Goal: Obtain resource: Obtain resource

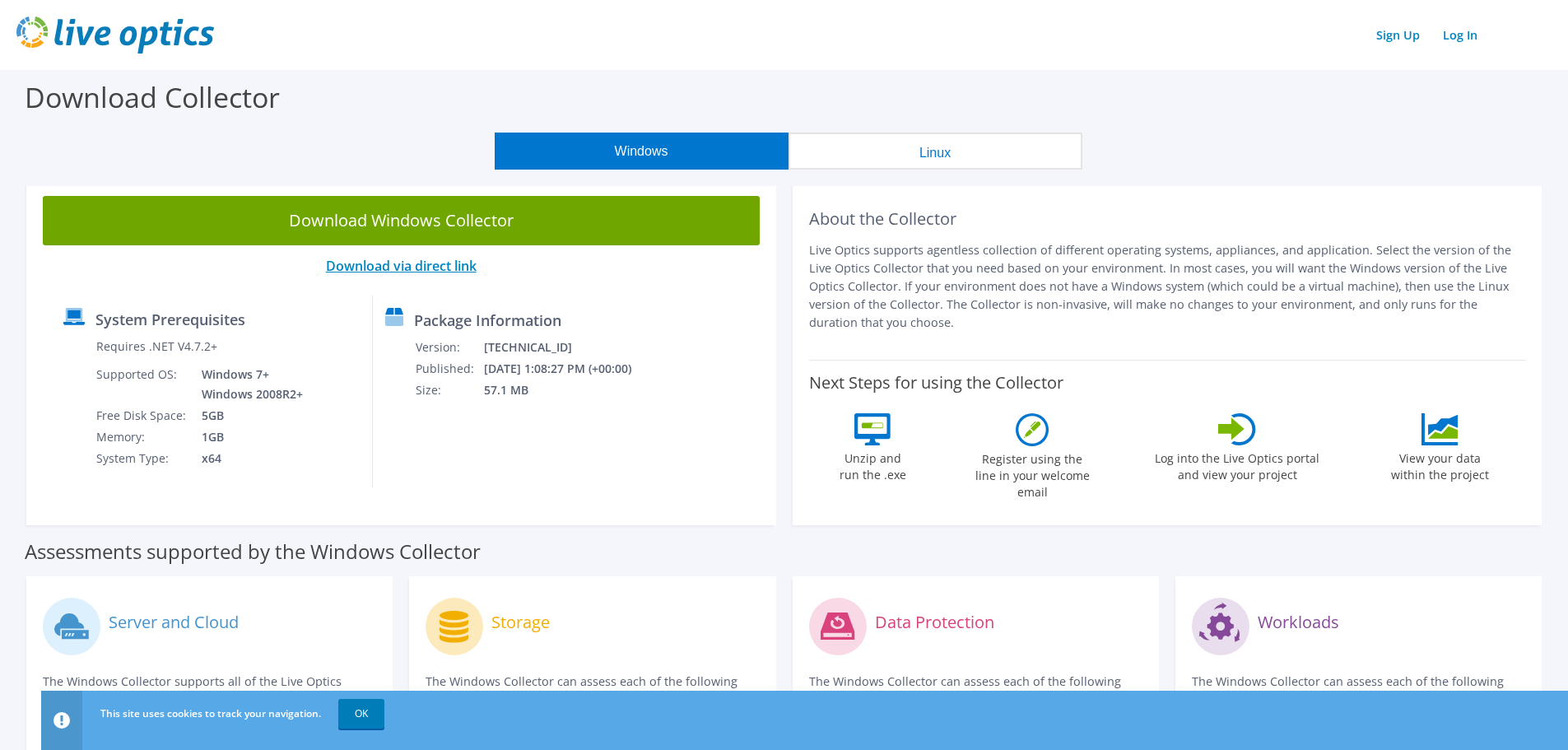
click at [389, 270] on link "Download via direct link" at bounding box center [401, 265] width 151 height 18
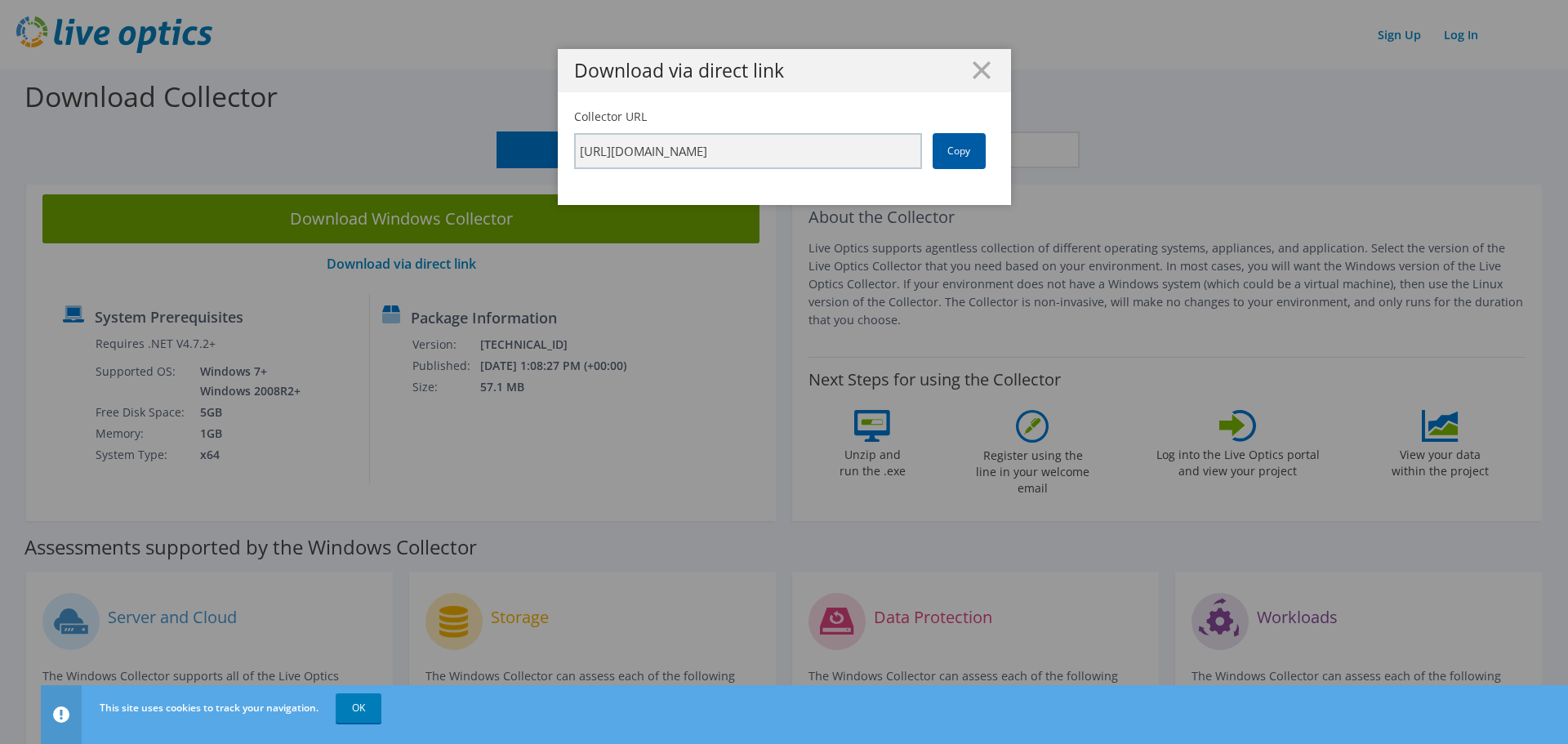
click at [958, 156] on link "Copy" at bounding box center [958, 151] width 53 height 36
click at [980, 71] on icon at bounding box center [981, 69] width 18 height 18
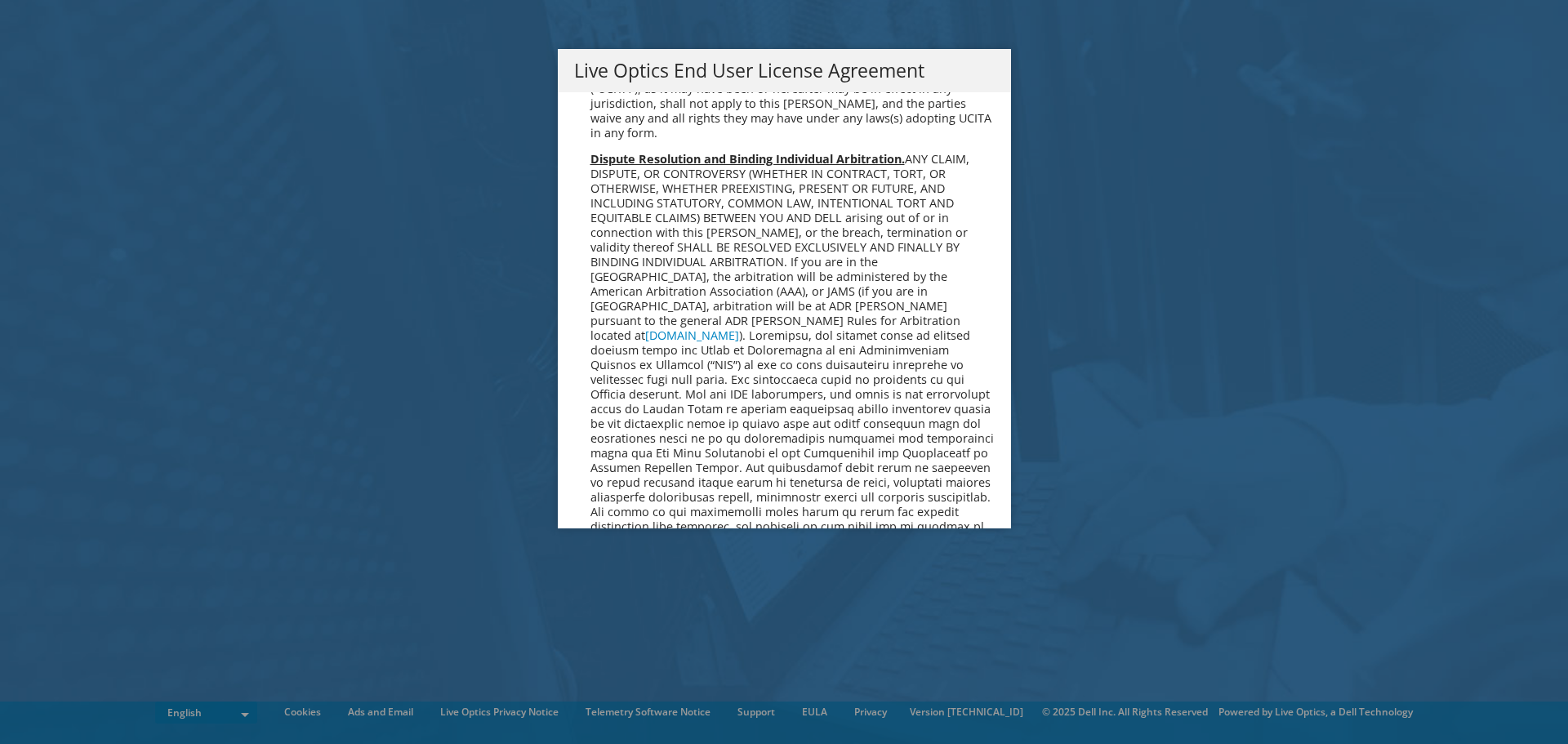
scroll to position [6176, 0]
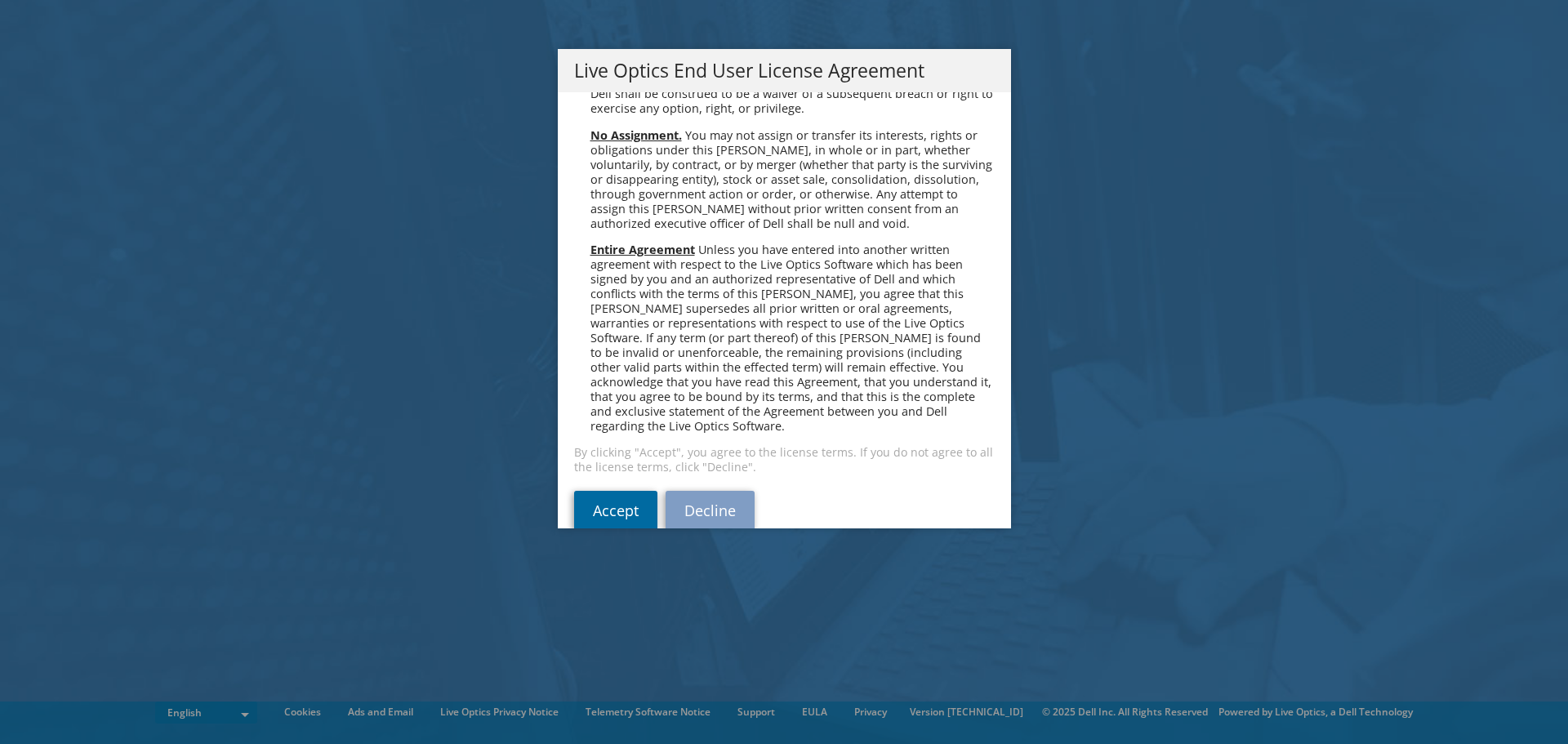
click at [622, 490] on link "Accept" at bounding box center [615, 510] width 83 height 39
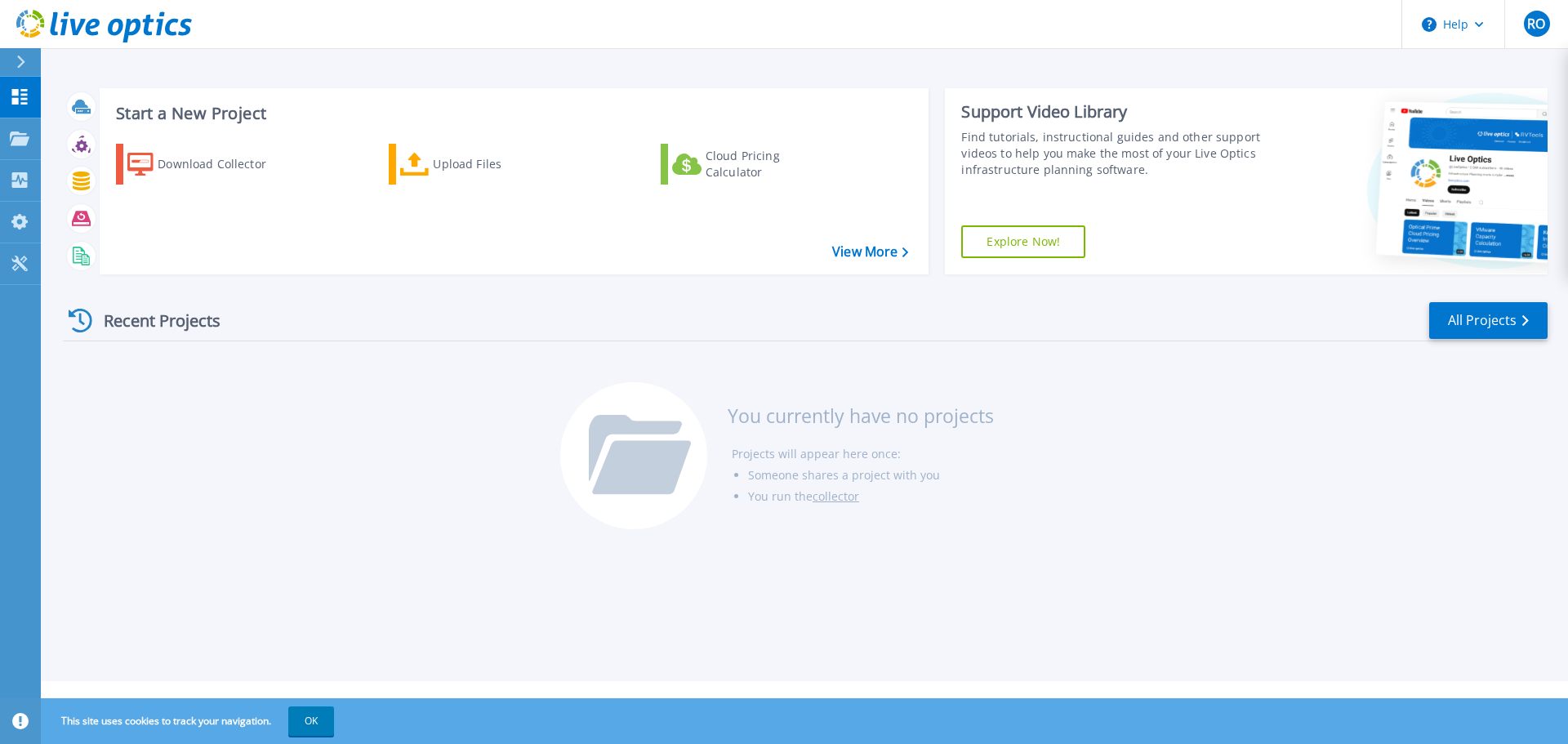
drag, startPoint x: 357, startPoint y: 449, endPoint x: 492, endPoint y: 388, distance: 148.1
click at [357, 449] on div "Recent Projects All Projects You currently have no projects Projects will appea…" at bounding box center [805, 416] width 1484 height 258
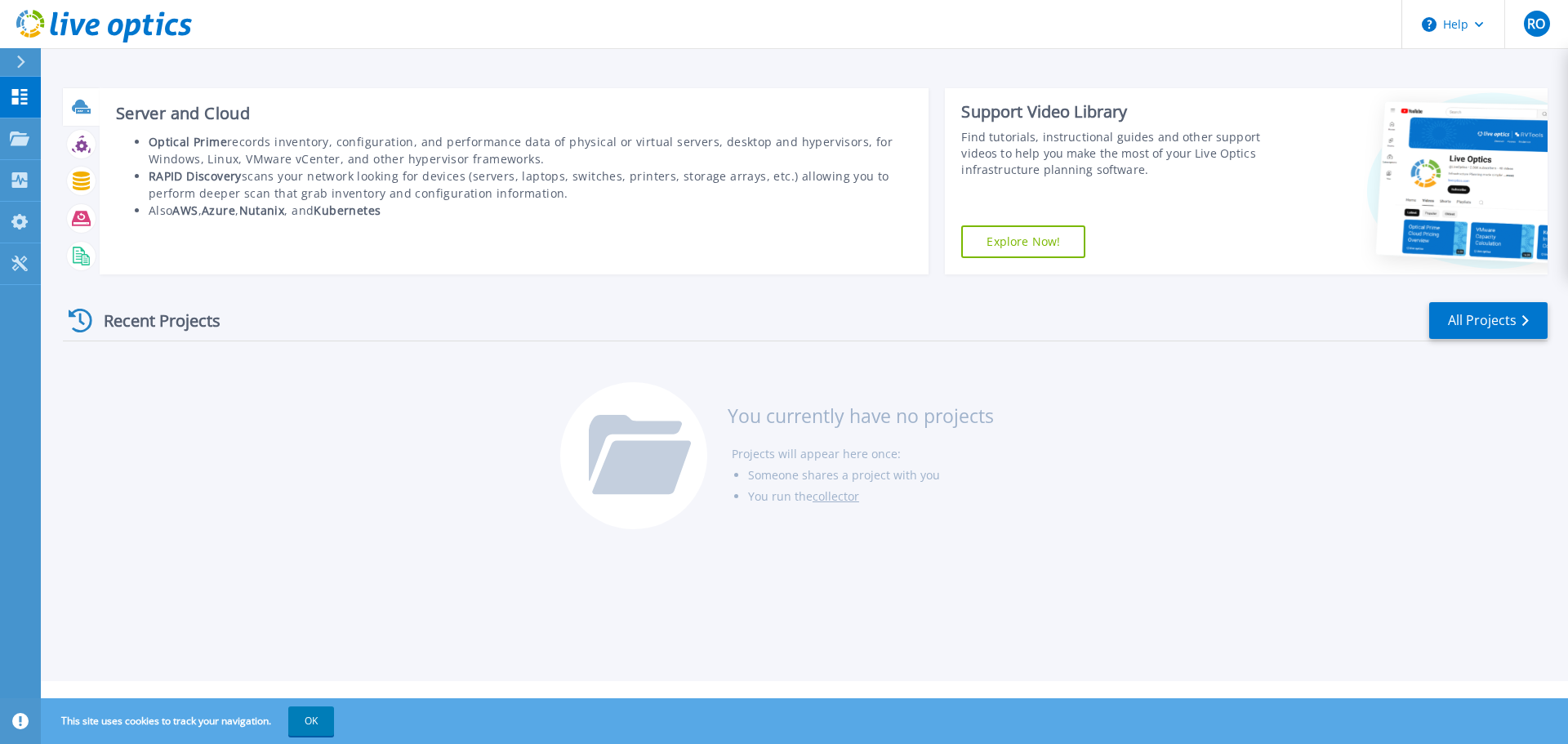
drag, startPoint x: 83, startPoint y: 117, endPoint x: 85, endPoint y: 106, distance: 11.2
click at [85, 106] on div at bounding box center [80, 106] width 29 height 29
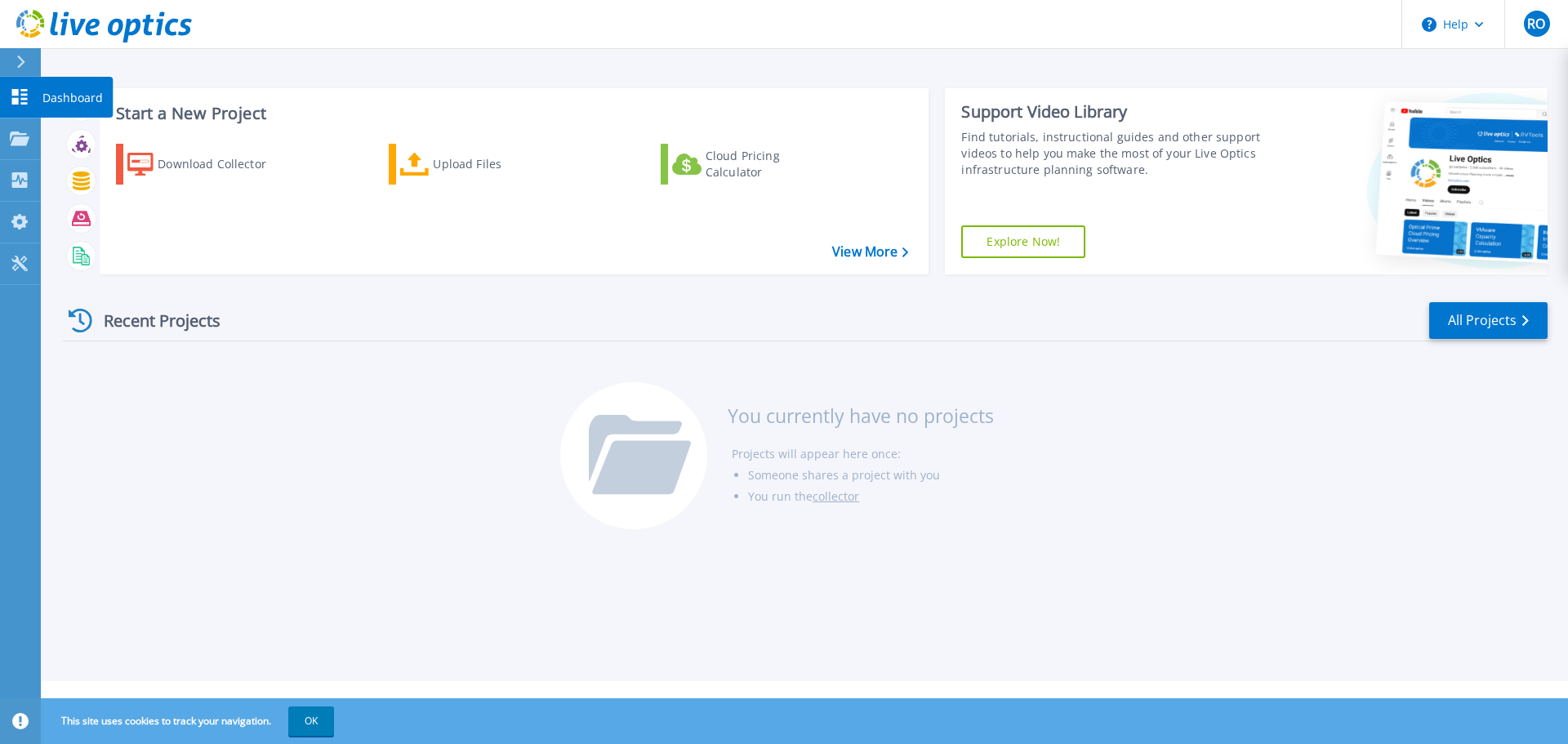
click at [18, 88] on div at bounding box center [19, 96] width 19 height 18
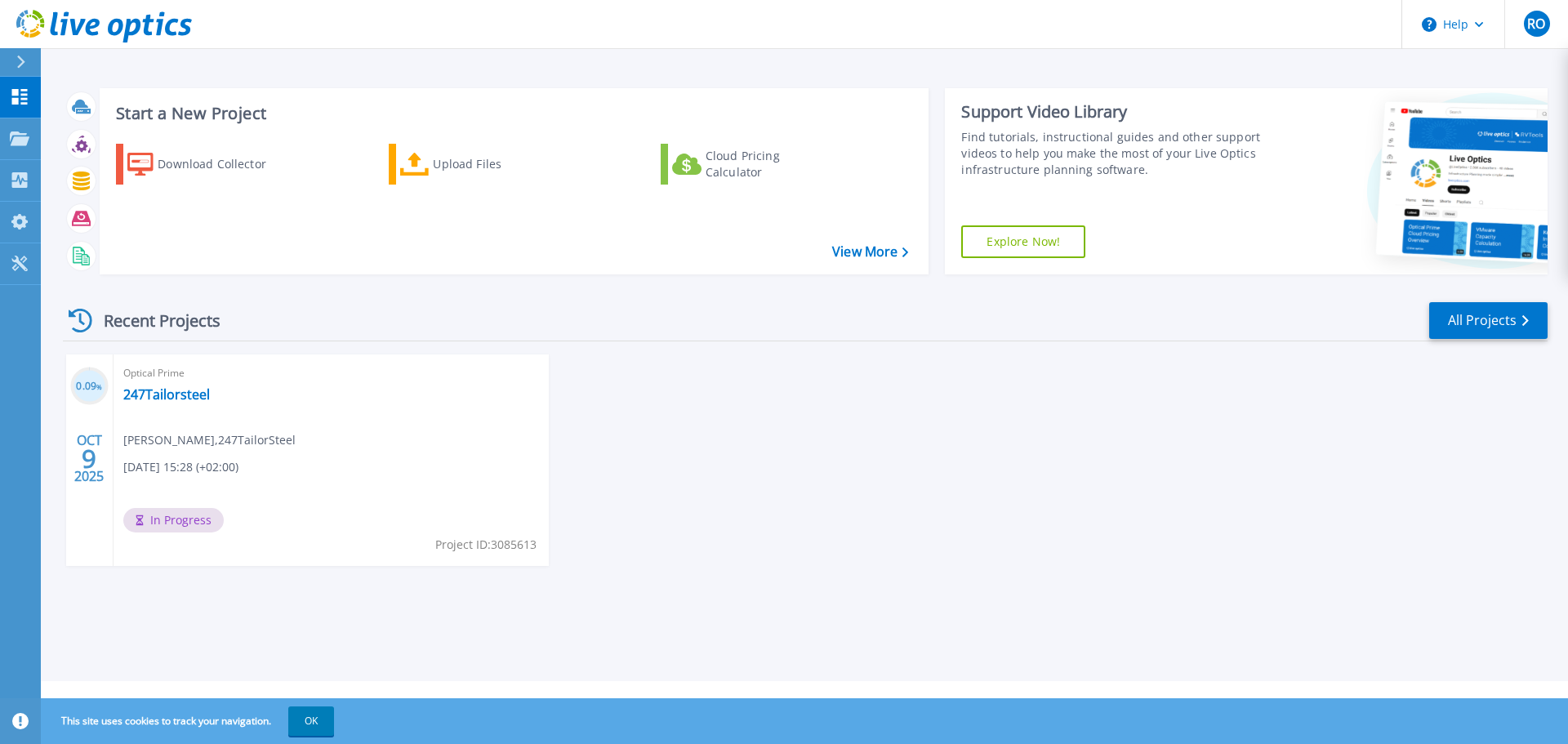
click at [294, 546] on div "Optical Prime 247Tailorsteel [PERSON_NAME] , 247TailorSteel [DATE] 15:28 (+02:0…" at bounding box center [331, 460] width 435 height 212
click at [174, 398] on link "247Tailorsteel" at bounding box center [167, 394] width 87 height 17
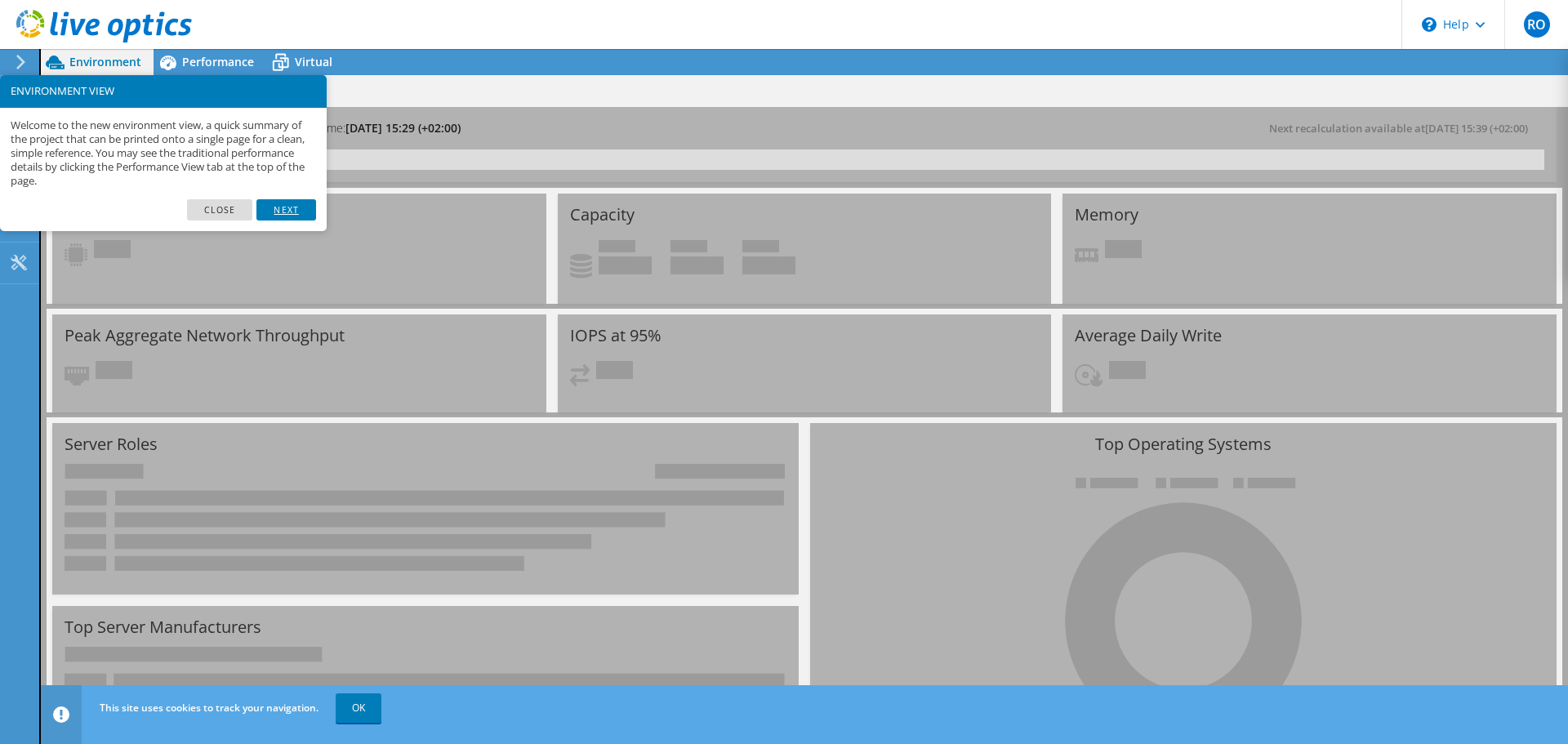
click at [280, 209] on link "Next" at bounding box center [286, 209] width 59 height 21
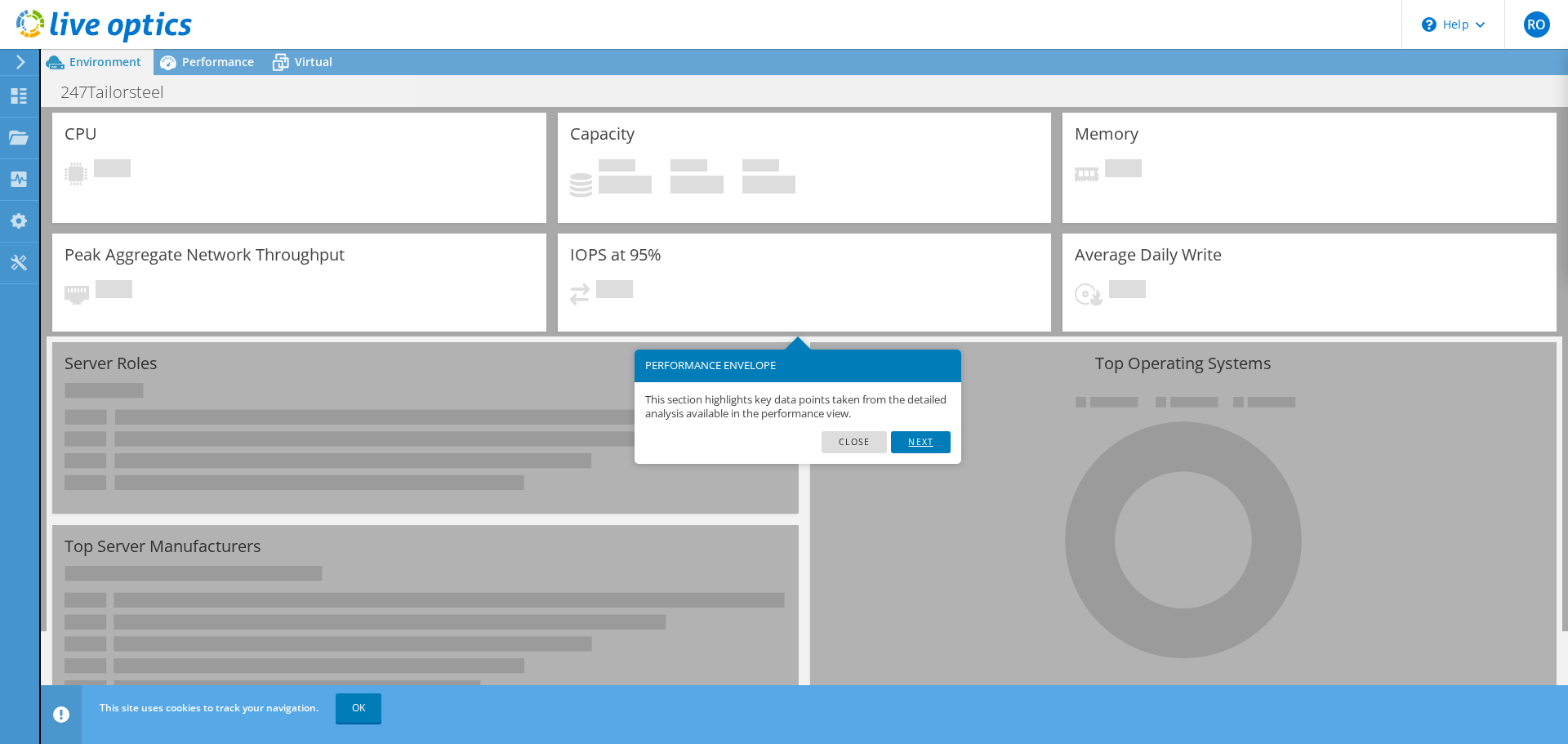
click at [926, 443] on link "Next" at bounding box center [920, 441] width 59 height 21
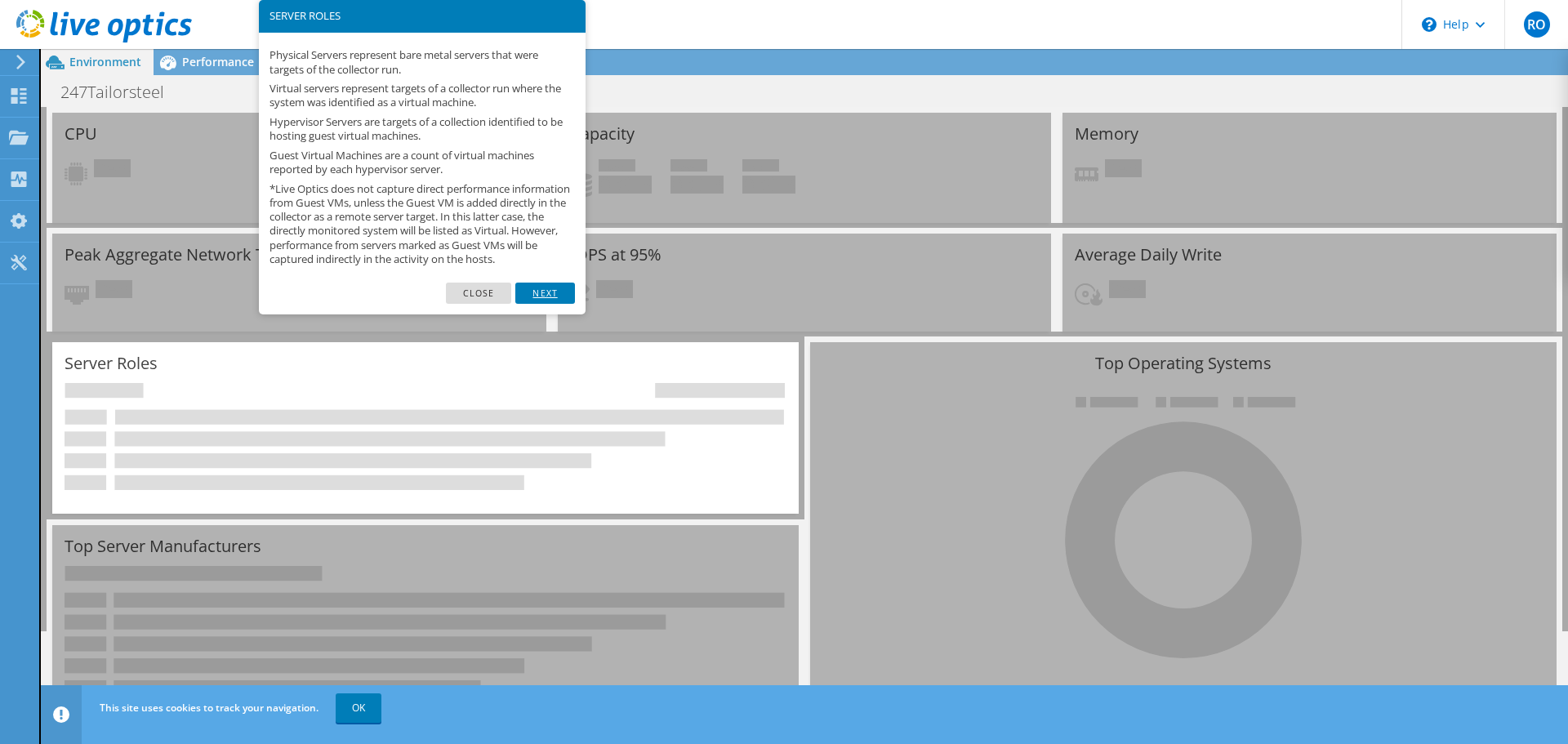
click at [565, 304] on link "Next" at bounding box center [545, 292] width 59 height 21
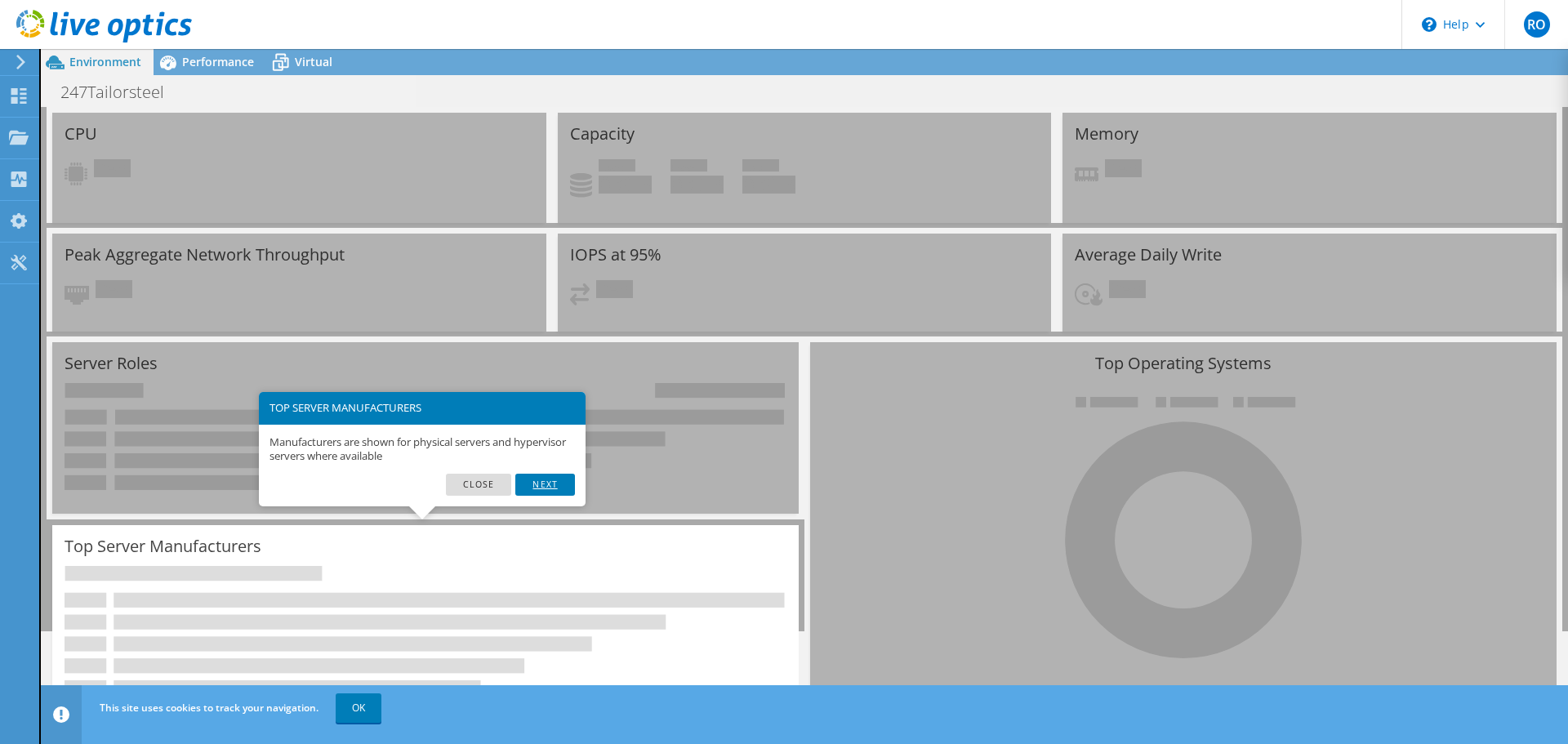
click at [551, 483] on link "Next" at bounding box center [545, 484] width 59 height 21
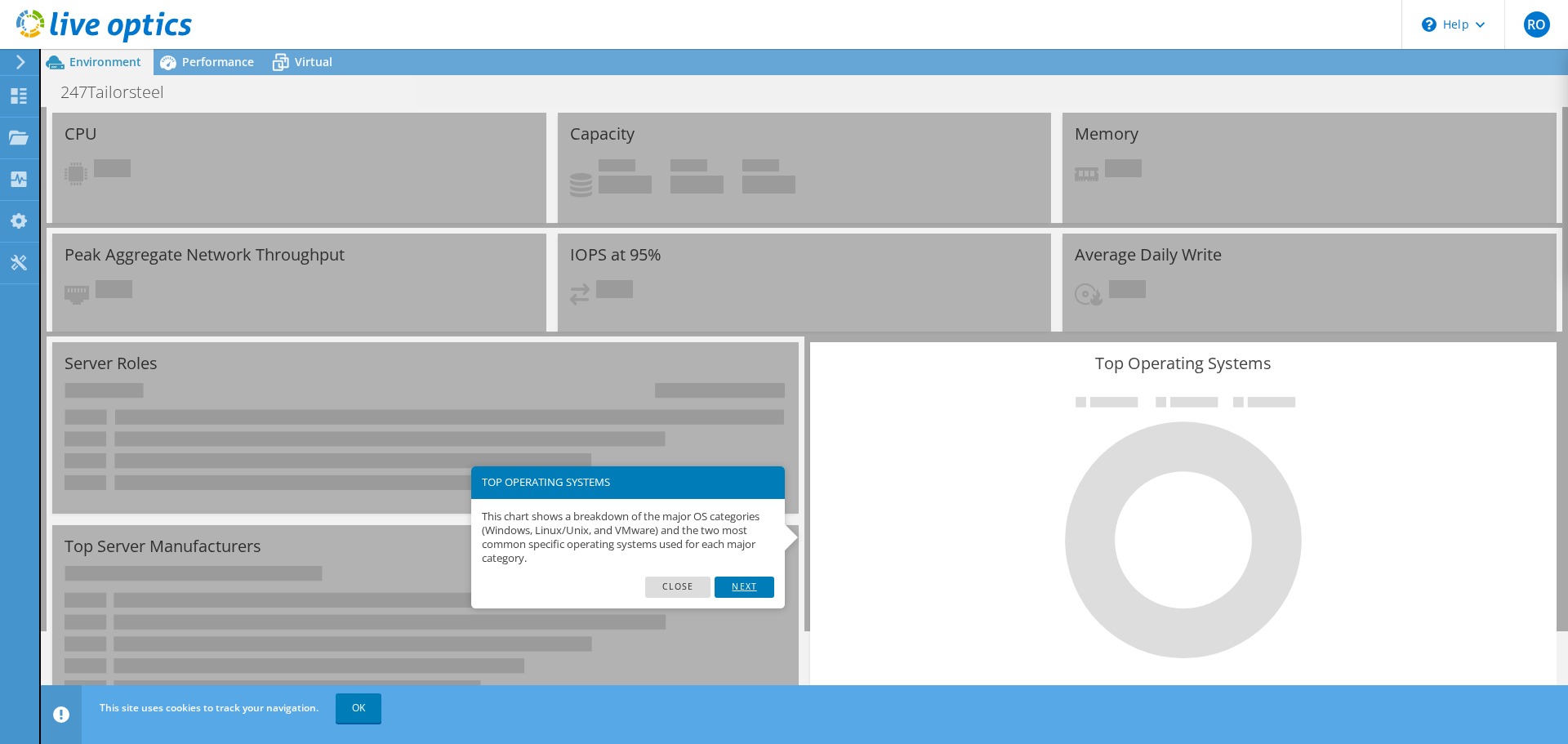
click at [742, 580] on link "Next" at bounding box center [744, 587] width 59 height 21
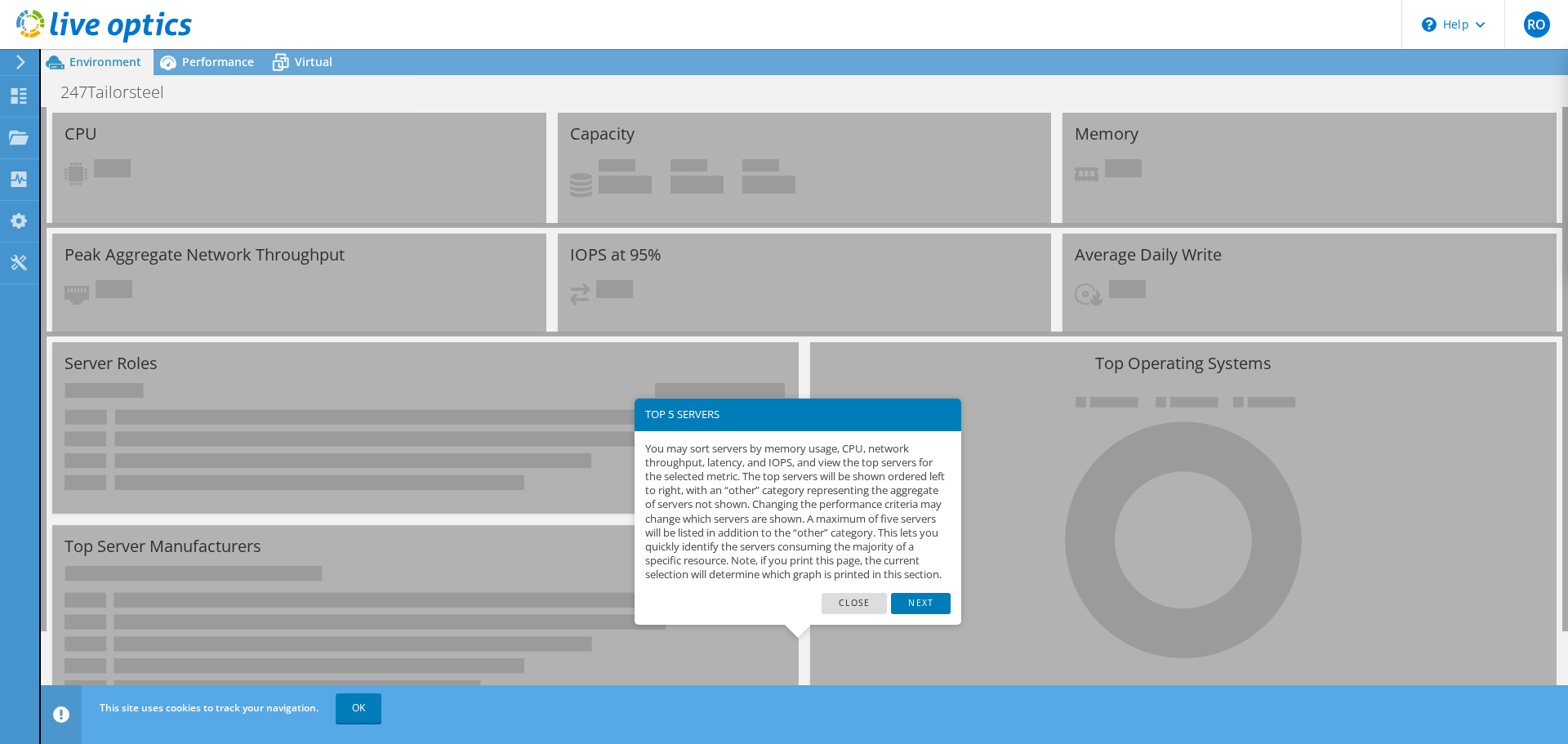
scroll to position [167, 0]
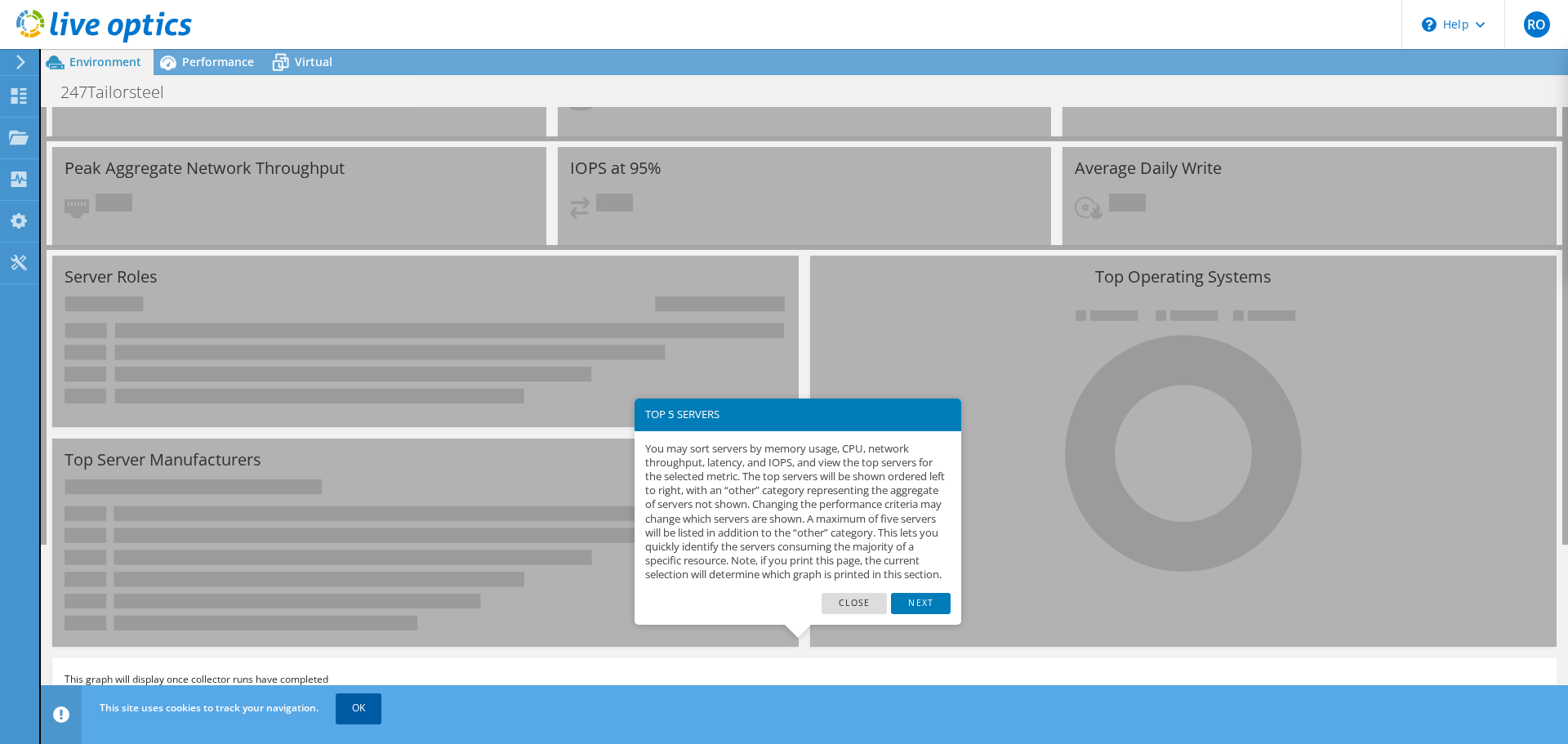
click at [359, 710] on link "OK" at bounding box center [358, 708] width 45 height 30
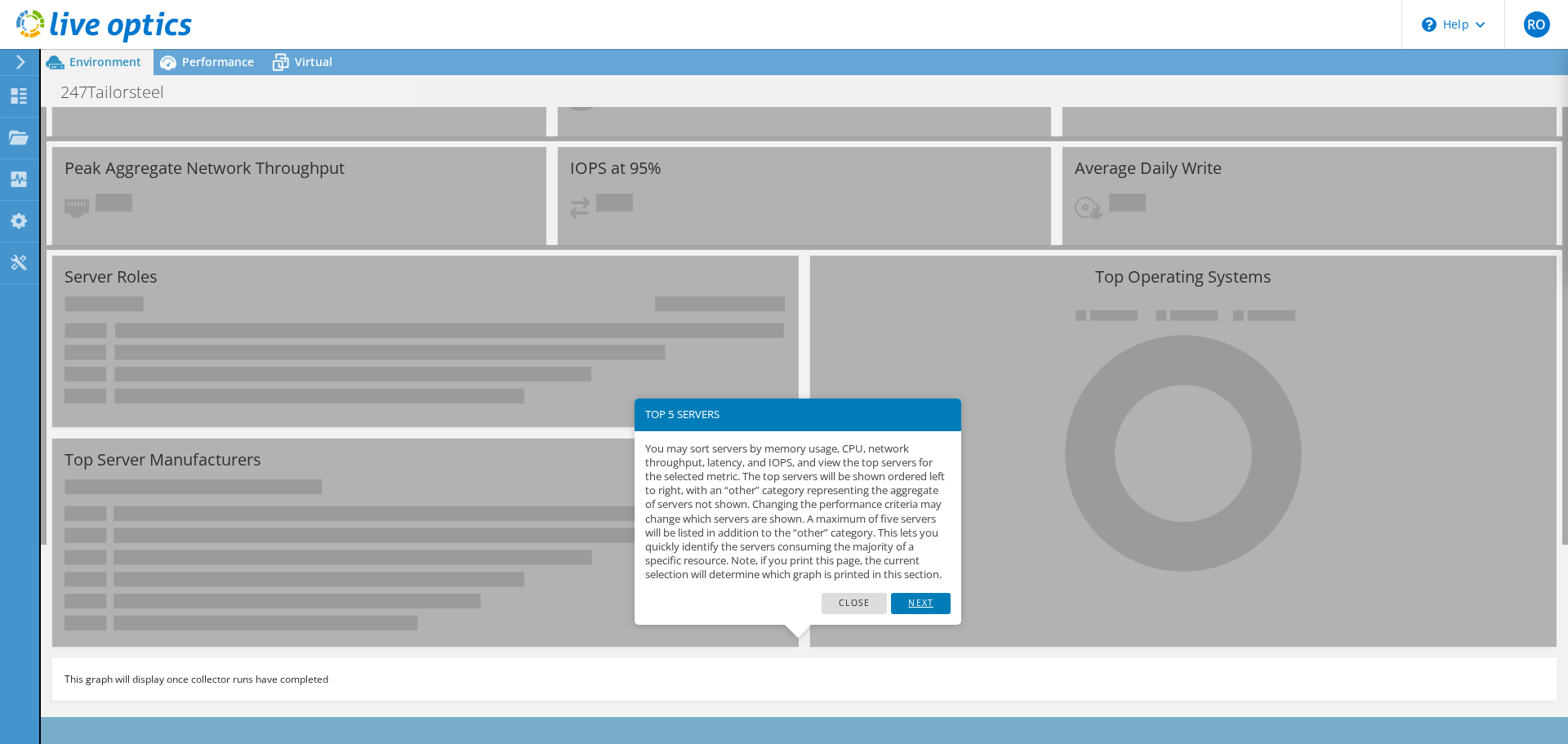
click at [926, 614] on link "Next" at bounding box center [920, 603] width 59 height 21
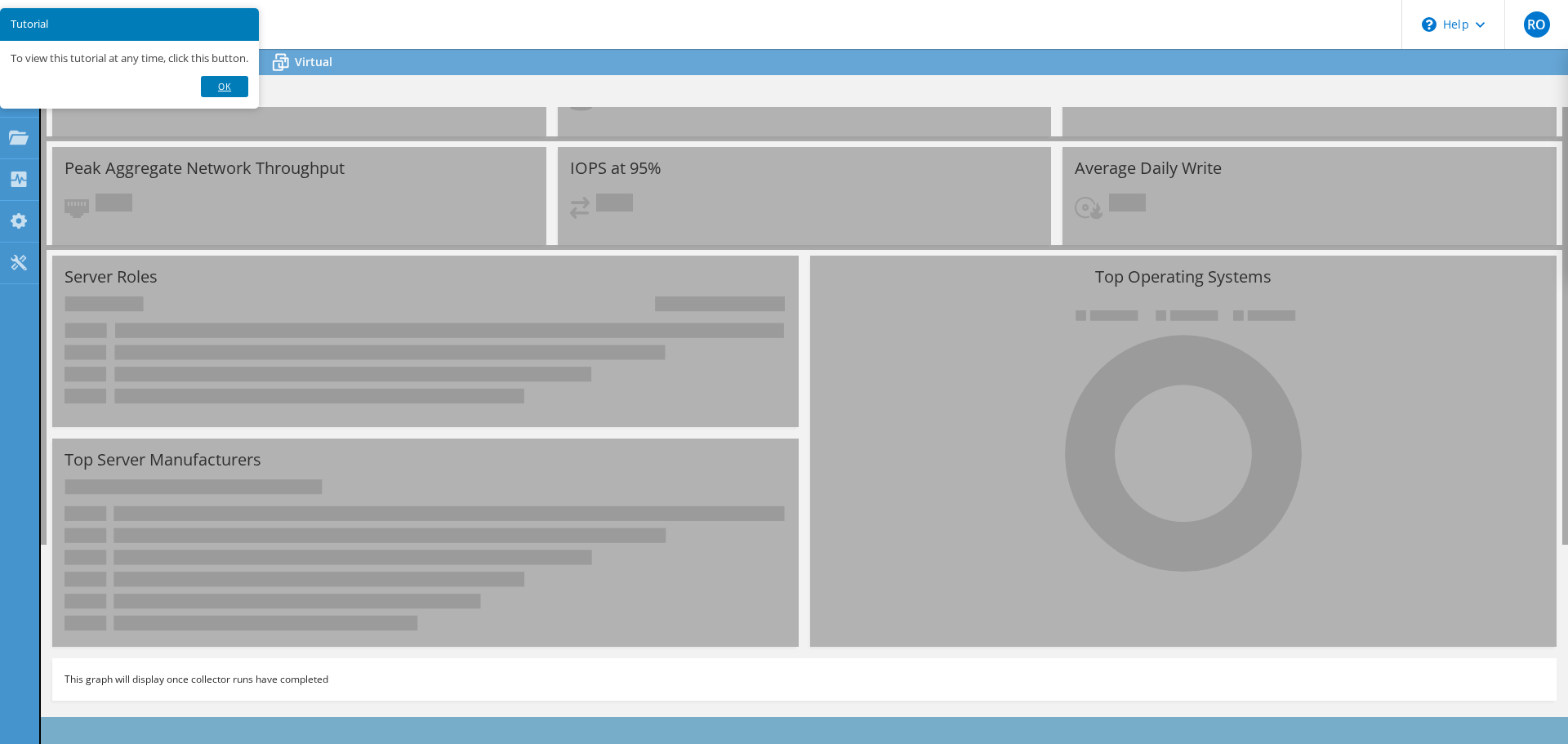
click at [214, 87] on link "Ok" at bounding box center [224, 86] width 47 height 21
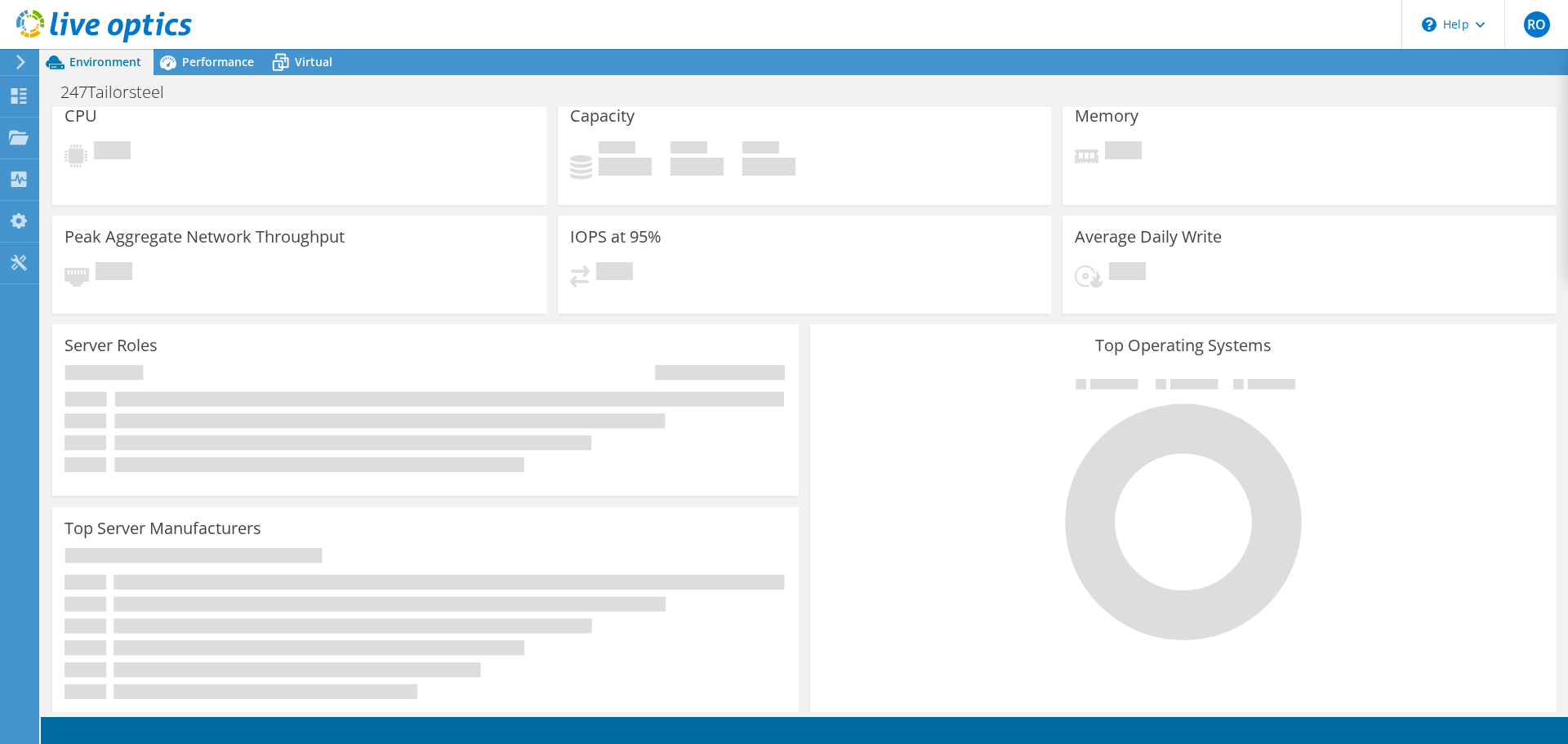
scroll to position [0, 0]
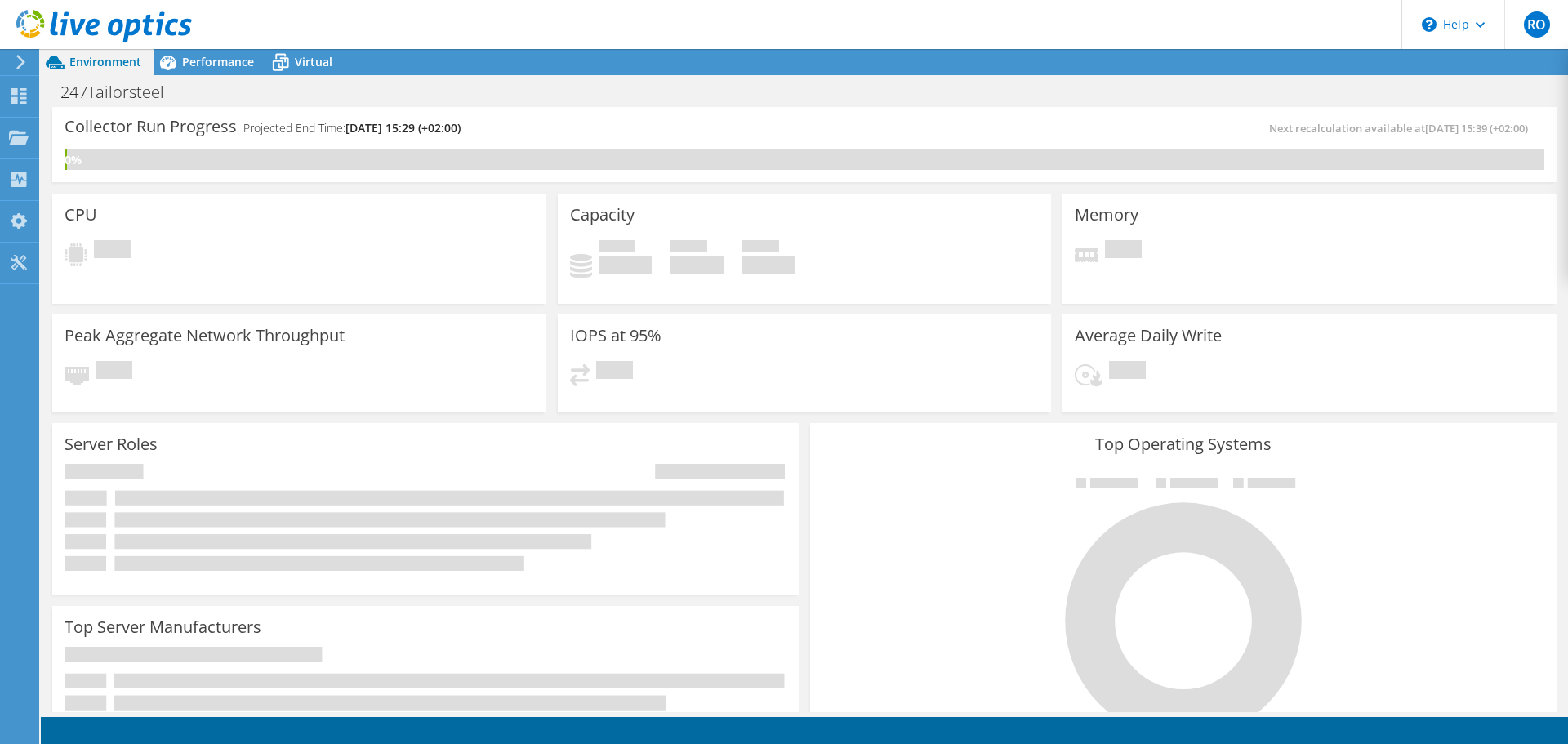
drag, startPoint x: 171, startPoint y: 346, endPoint x: 171, endPoint y: 334, distance: 12.0
click at [171, 346] on div "Peak Aggregate Network Throughput Pending" at bounding box center [299, 364] width 494 height 98
click at [213, 59] on span "Performance" at bounding box center [218, 61] width 72 height 16
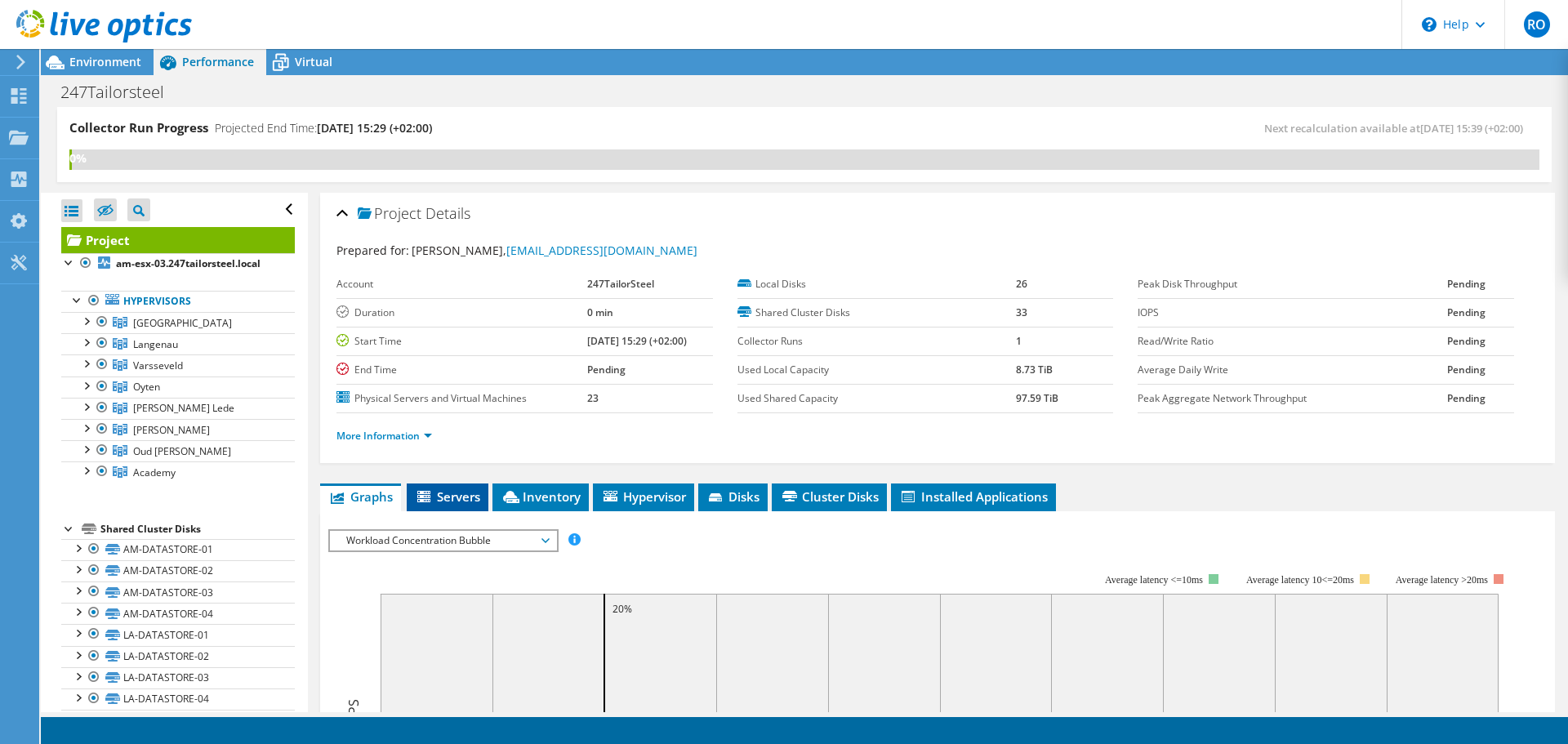
click at [451, 495] on span "Servers" at bounding box center [447, 497] width 66 height 17
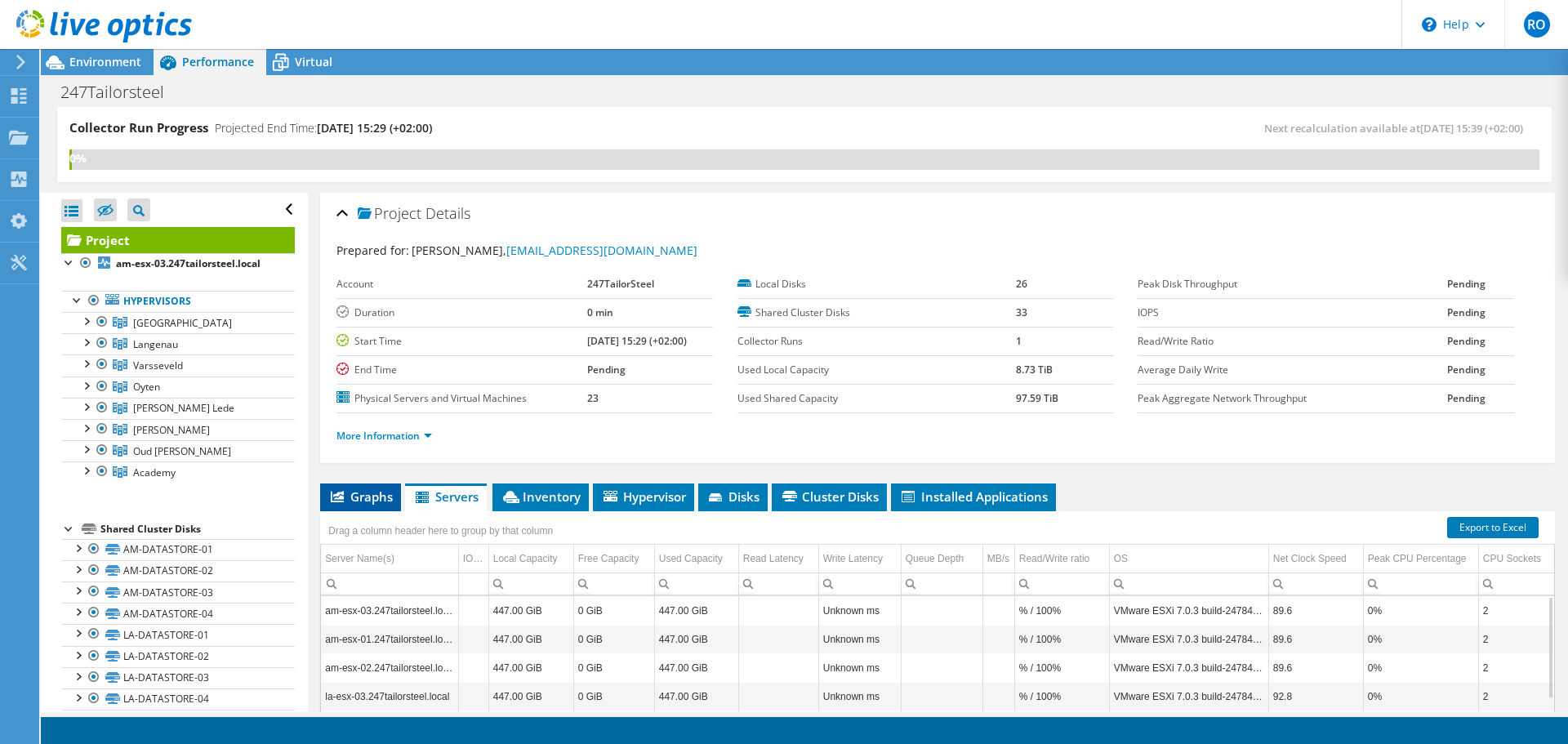
click at [368, 495] on span "Graphs" at bounding box center [361, 497] width 65 height 17
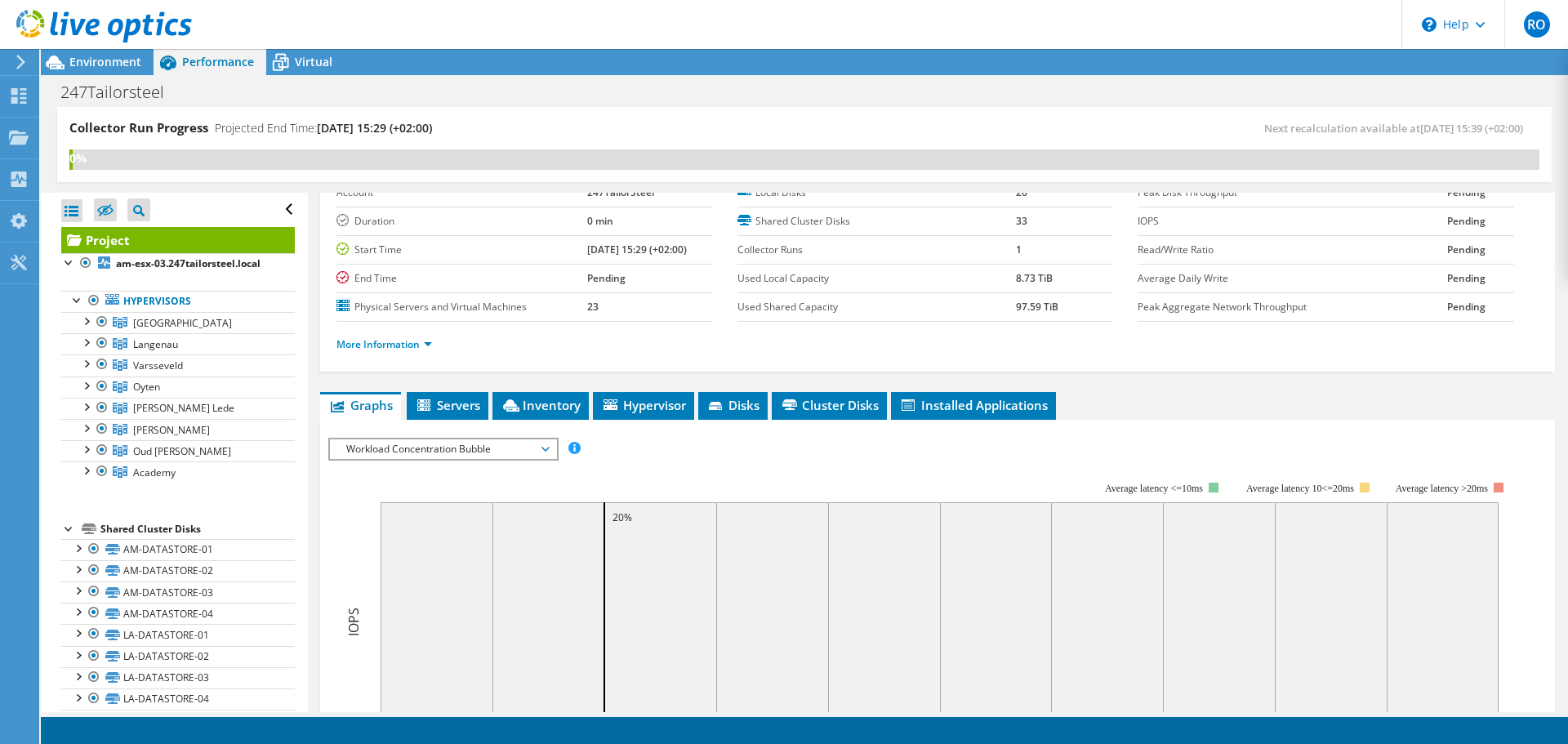
scroll to position [164, 0]
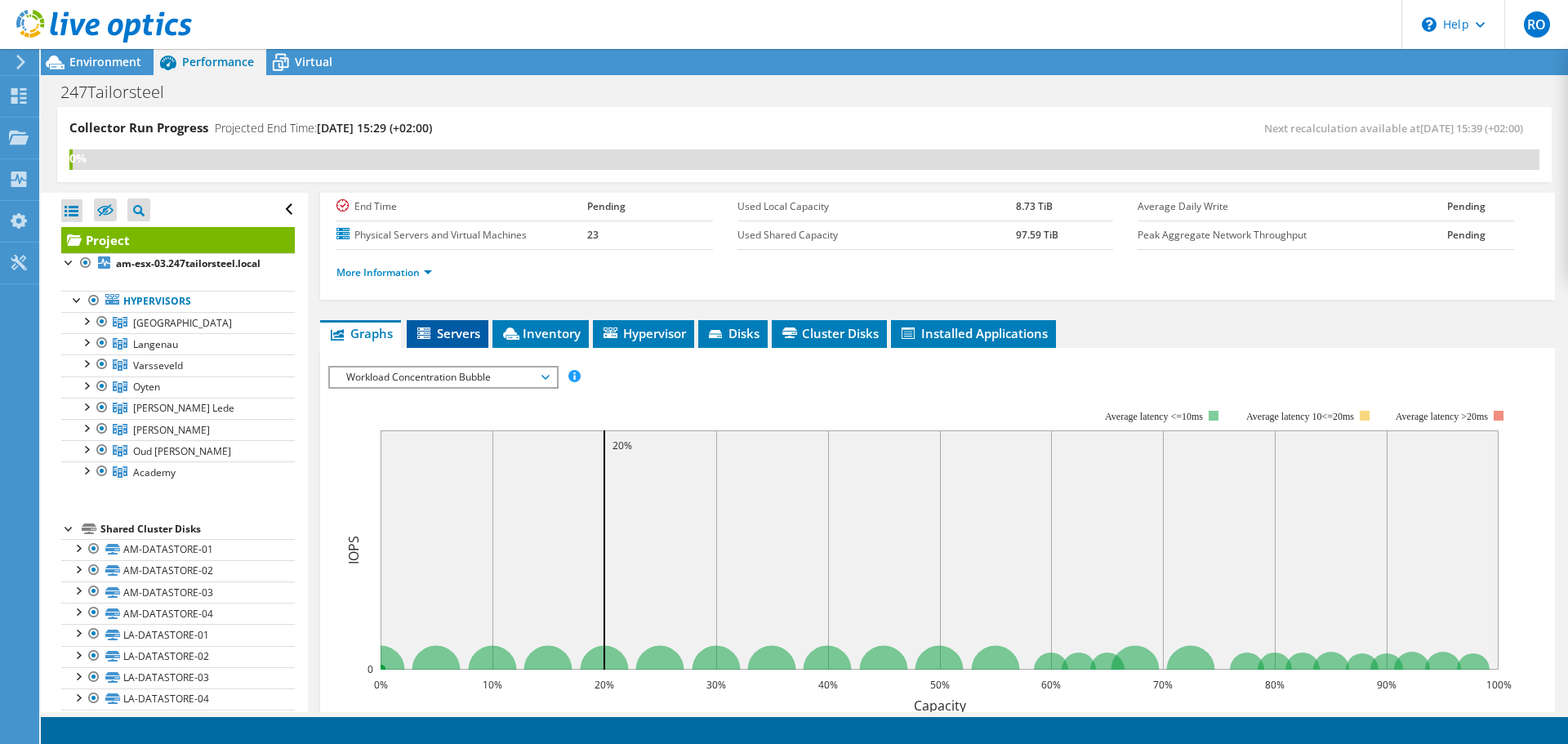
click at [466, 328] on span "Servers" at bounding box center [447, 333] width 66 height 17
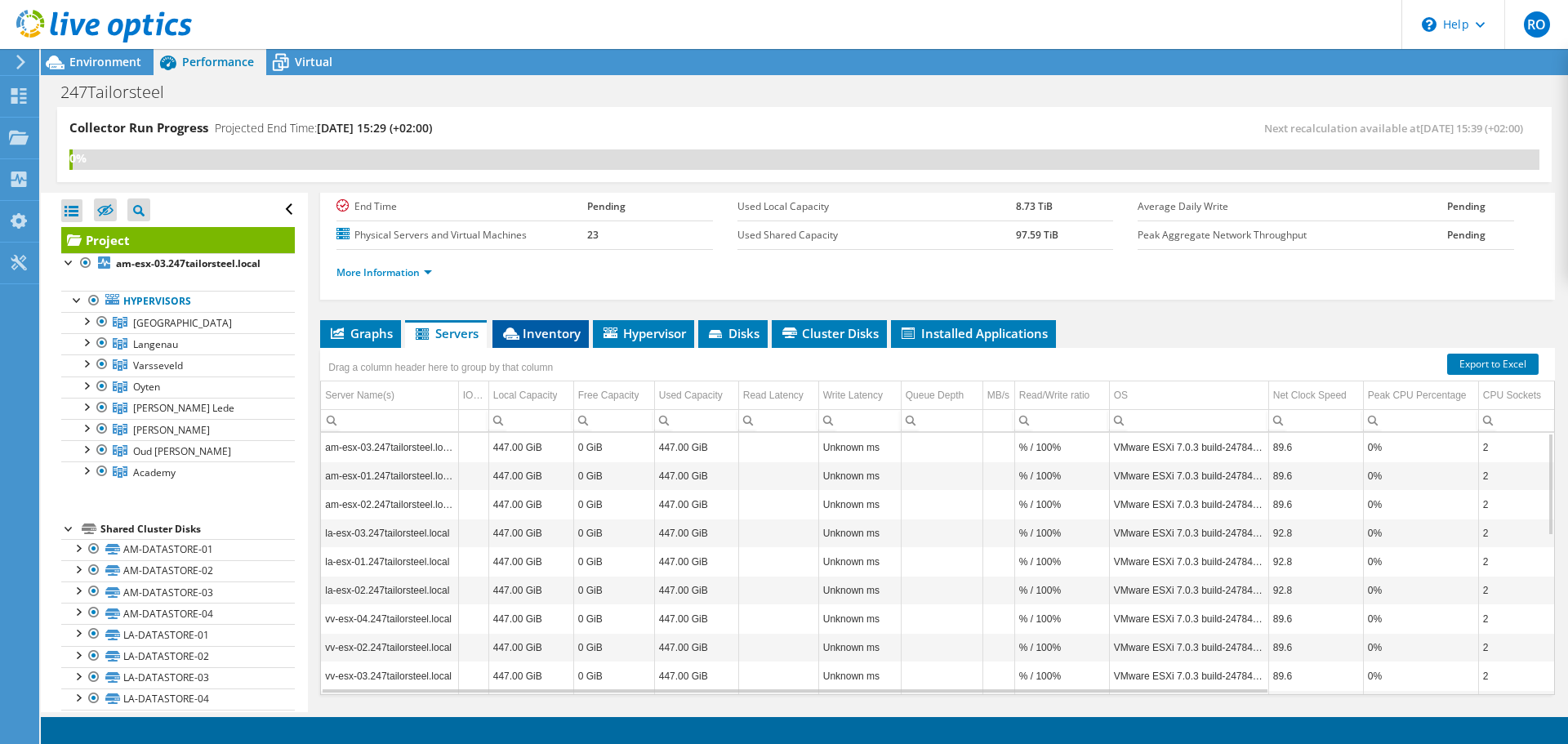
click at [572, 335] on span "Inventory" at bounding box center [540, 333] width 80 height 17
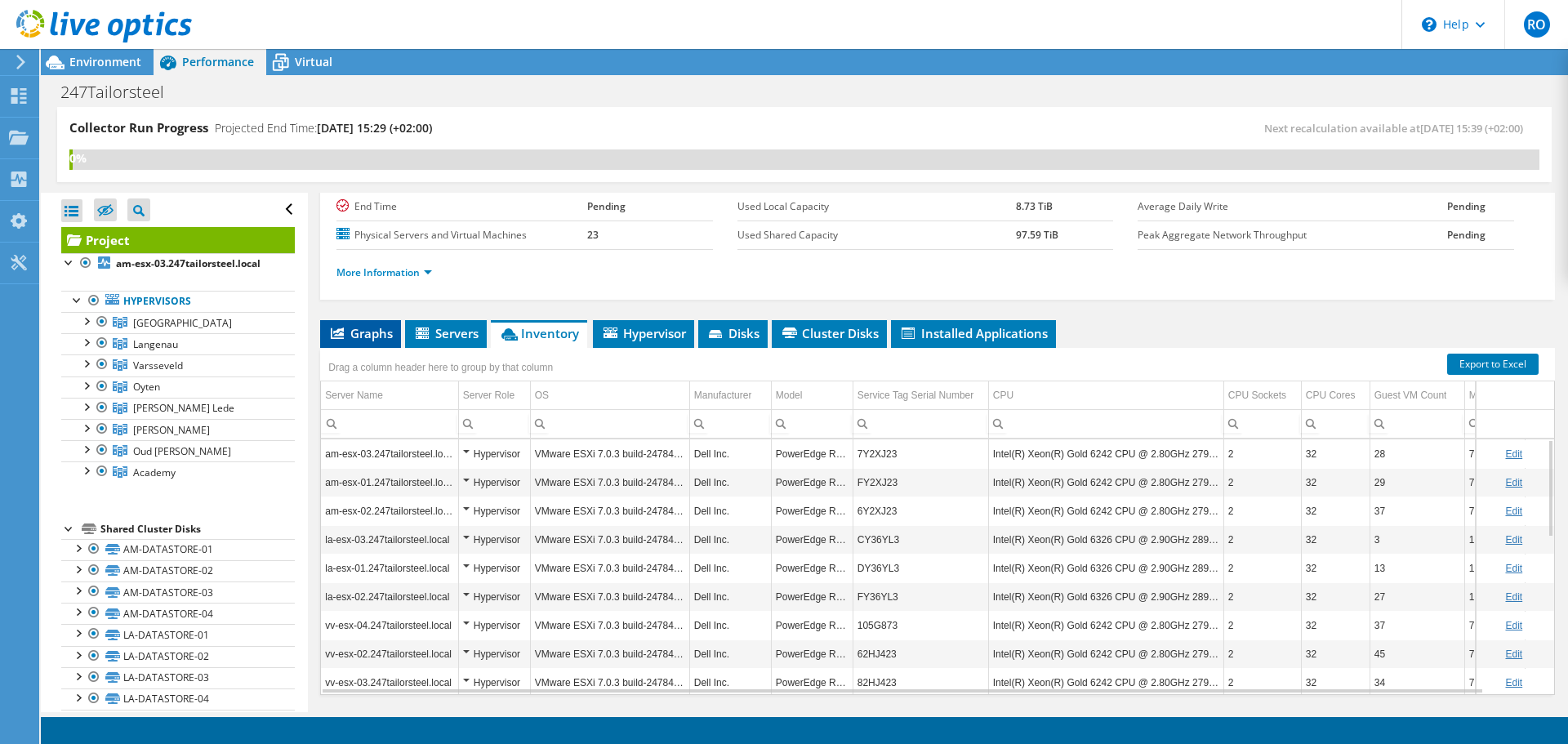
click at [352, 342] on li "Graphs" at bounding box center [360, 334] width 80 height 28
